Goal: Information Seeking & Learning: Learn about a topic

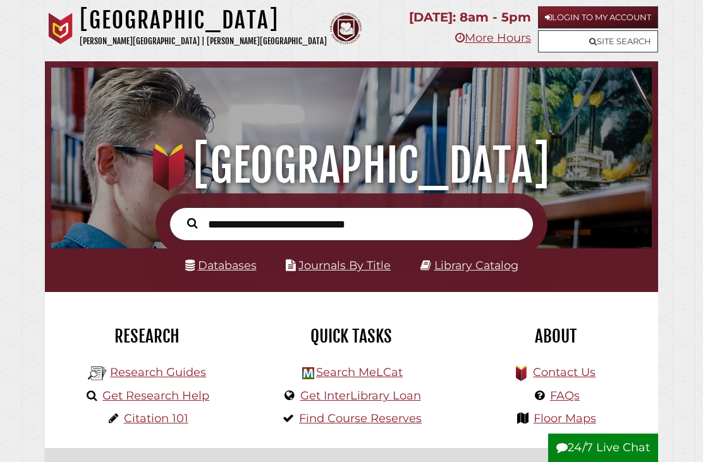
click at [207, 267] on link "Databases" at bounding box center [220, 265] width 71 height 13
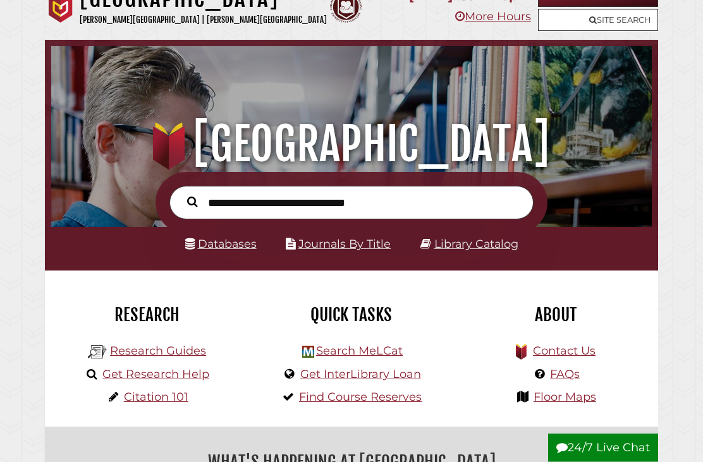
scroll to position [22, 0]
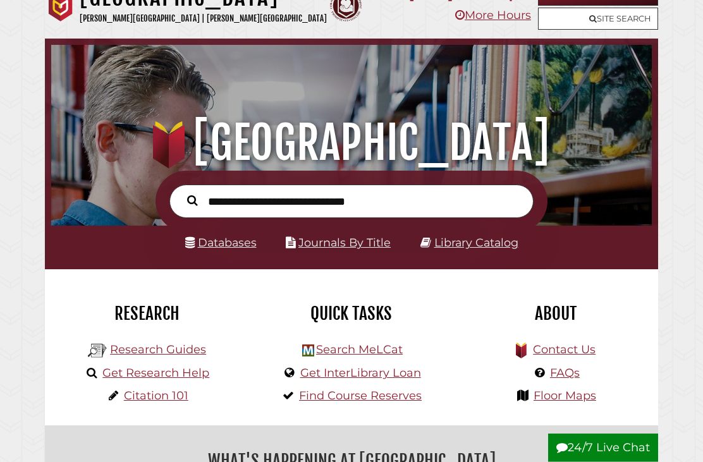
click at [202, 343] on link "Research Guides" at bounding box center [158, 350] width 96 height 14
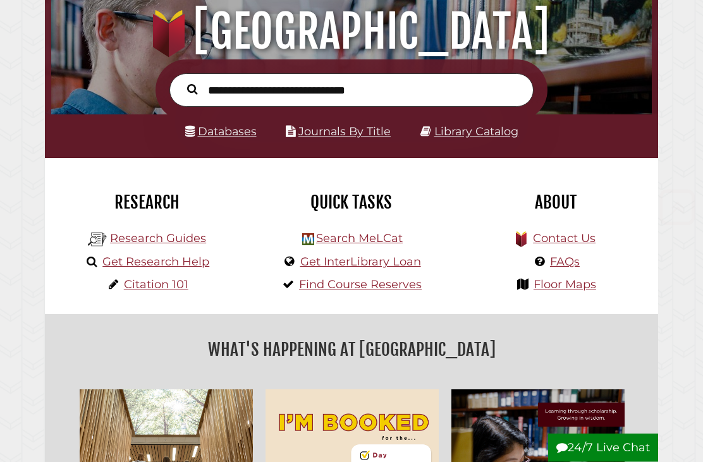
click at [228, 135] on link "Databases" at bounding box center [220, 131] width 71 height 13
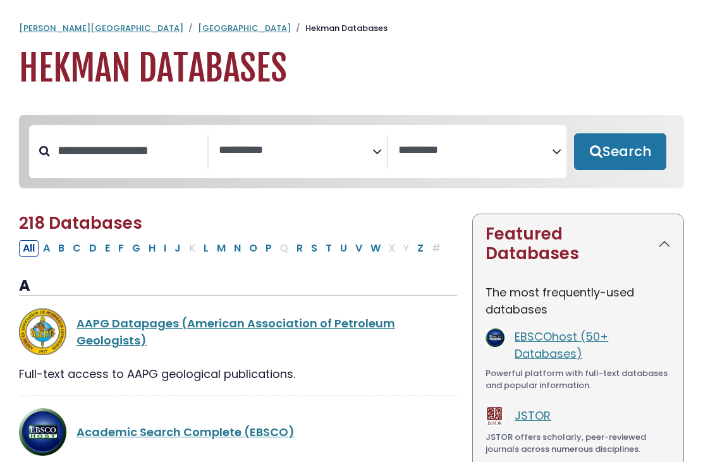
select select "Database Subject Filter"
select select "Database Vendors Filter"
select select "Database Subject Filter"
select select "Database Vendors Filter"
